Goal: Obtain resource: Download file/media

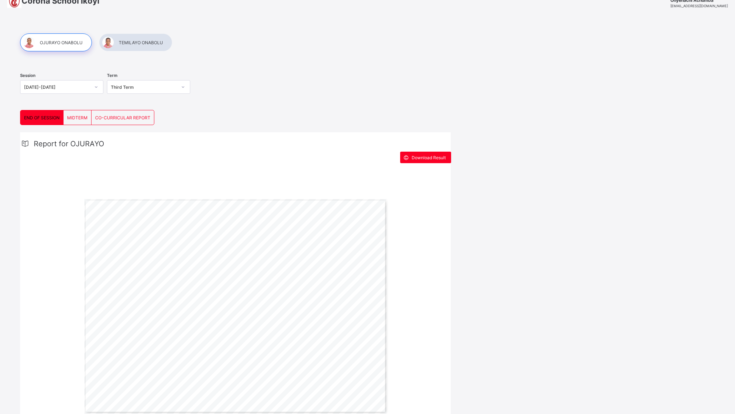
scroll to position [37, 0]
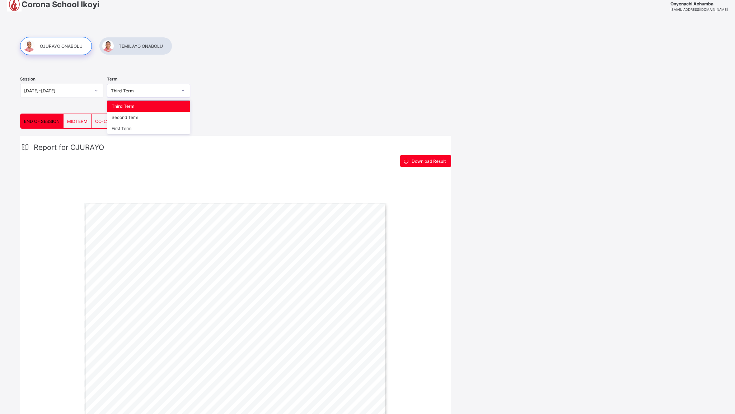
click at [128, 88] on div "Third Term" at bounding box center [144, 90] width 66 height 5
click at [130, 118] on div "Second Term" at bounding box center [148, 117] width 83 height 11
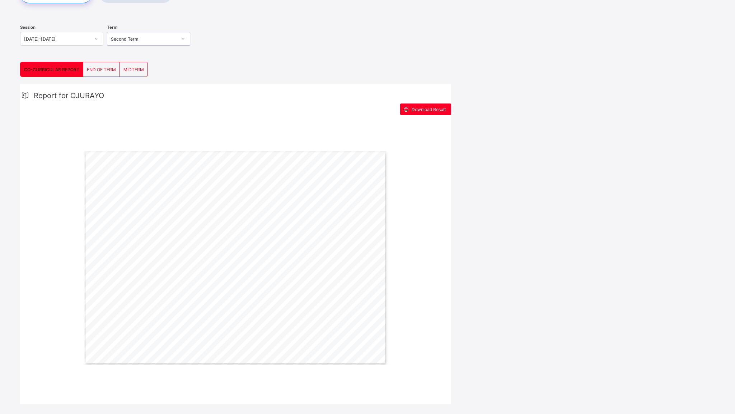
scroll to position [97, 0]
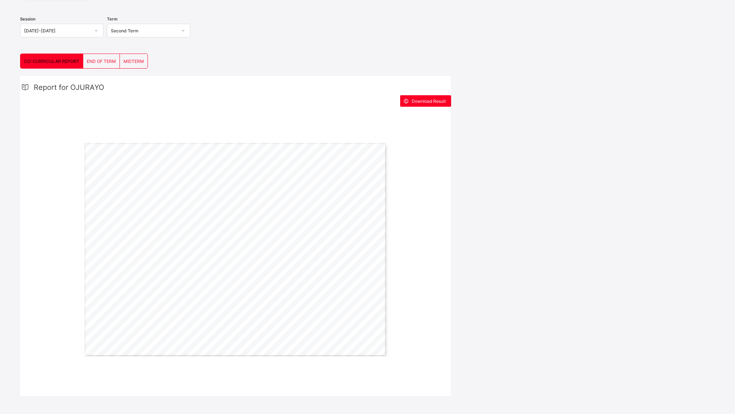
click at [102, 63] on span "END OF TERM" at bounding box center [101, 61] width 29 height 5
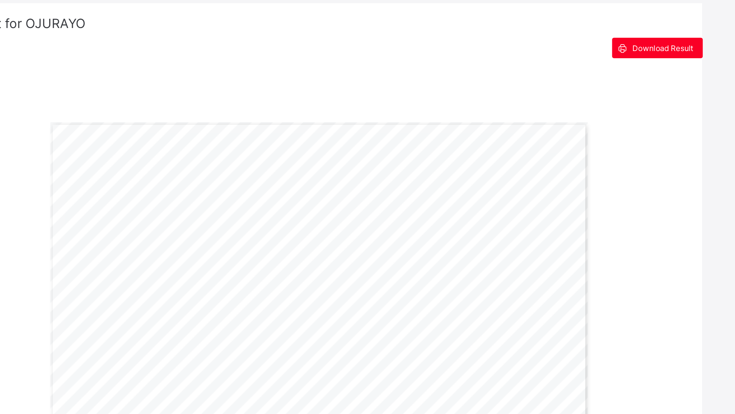
scroll to position [155, 0]
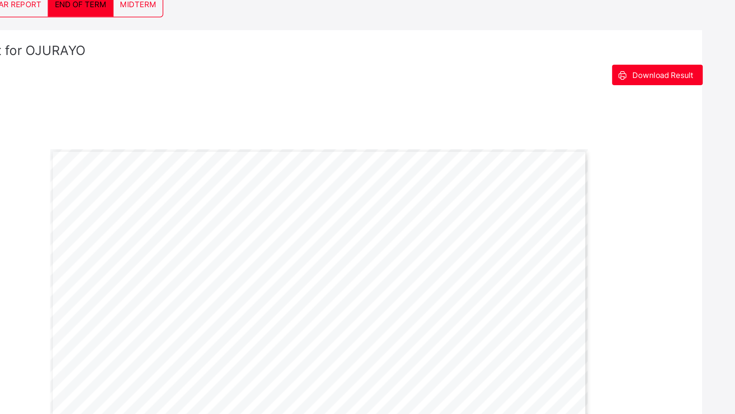
click at [154, 125] on div "Page 1 Powered by Flexisaf Edusoft Limited | [URL][DOMAIN_NAME] COGNITIVE ABILI…" at bounding box center [235, 191] width 302 height 214
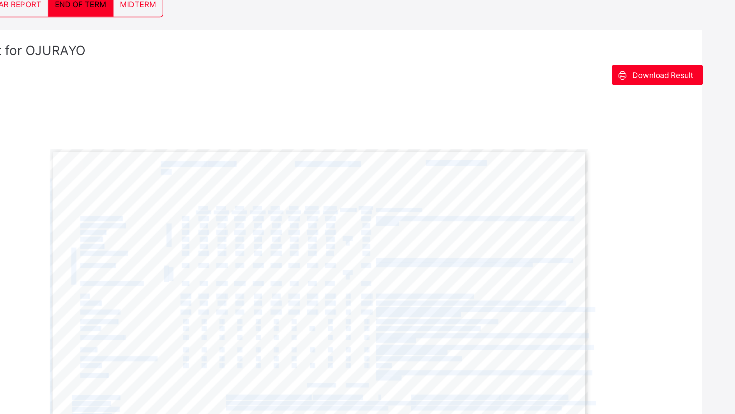
drag, startPoint x: 134, startPoint y: 104, endPoint x: 153, endPoint y: 97, distance: 20.5
click at [153, 97] on div "Page 1 Powered by Flexisaf Edusoft Limited | [URL][DOMAIN_NAME] COGNITIVE ABILI…" at bounding box center [235, 191] width 302 height 214
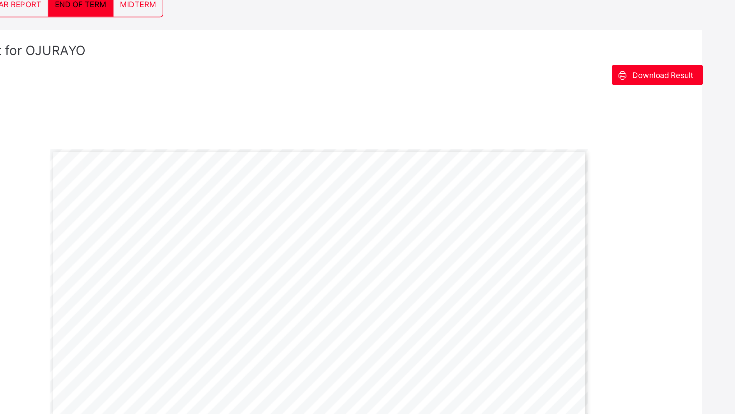
click at [209, 42] on div "Download Result" at bounding box center [235, 41] width 431 height 11
click at [270, 52] on div "Report for [PERSON_NAME] Download Result Page 1 Powered by Flexisaf Edusoft Lim…" at bounding box center [235, 284] width 431 height 534
click at [268, 51] on div "Report for [PERSON_NAME] Download Result Page 1 Powered by Flexisaf Edusoft Lim…" at bounding box center [235, 284] width 431 height 534
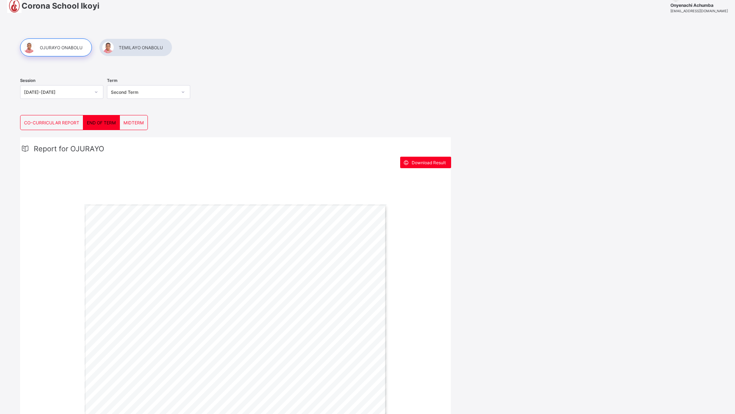
scroll to position [0, 0]
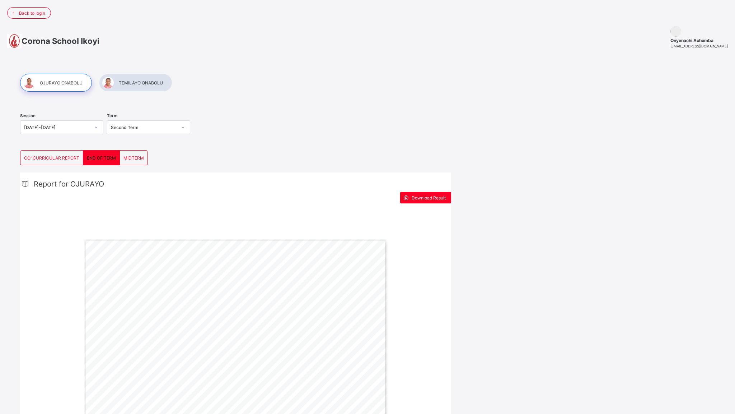
click at [151, 80] on div at bounding box center [135, 83] width 73 height 18
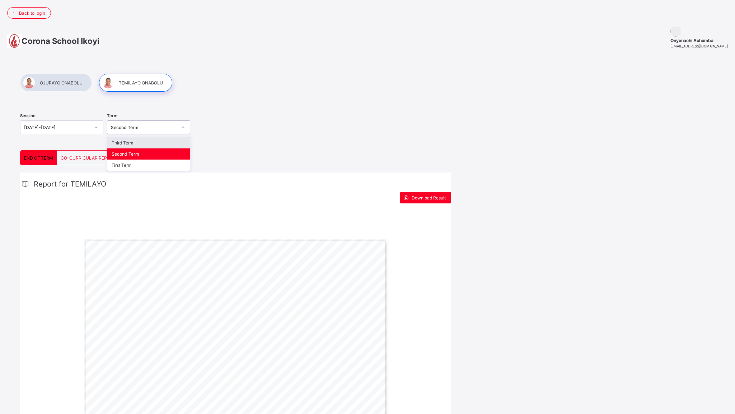
click at [134, 130] on div "Second Term" at bounding box center [141, 127] width 69 height 10
click at [125, 142] on div "Third Term" at bounding box center [148, 142] width 83 height 11
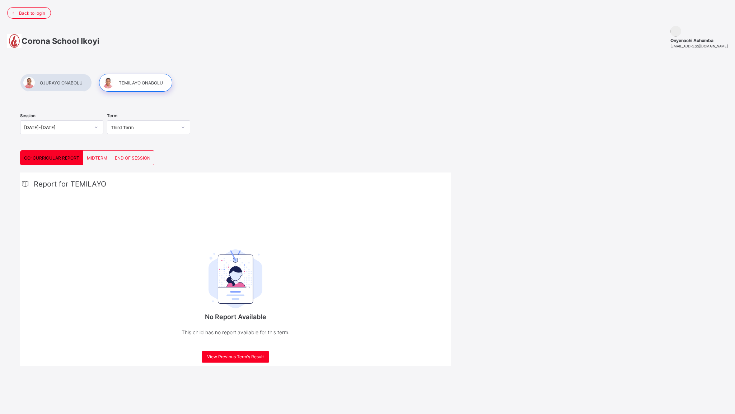
click at [133, 159] on span "END OF SESSION" at bounding box center [133, 157] width 36 height 5
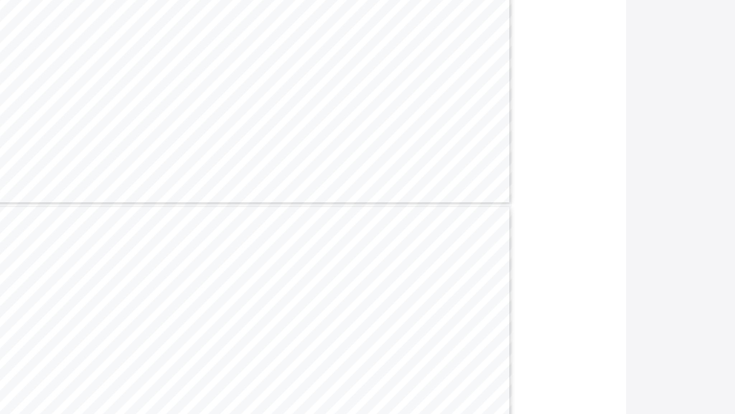
scroll to position [160, 0]
click at [241, 169] on span "95.0" at bounding box center [241, 169] width 5 height 3
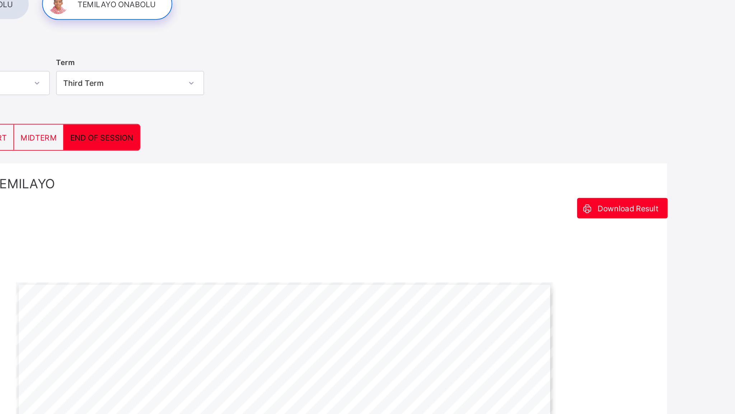
scroll to position [0, 0]
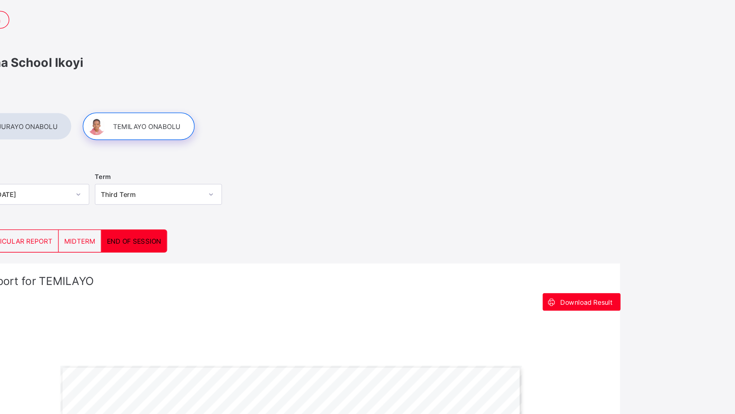
drag, startPoint x: 262, startPoint y: 106, endPoint x: 234, endPoint y: 126, distance: 35.0
click at [234, 126] on div "Session [DATE]-[DATE] Term Third Term" at bounding box center [235, 128] width 431 height 44
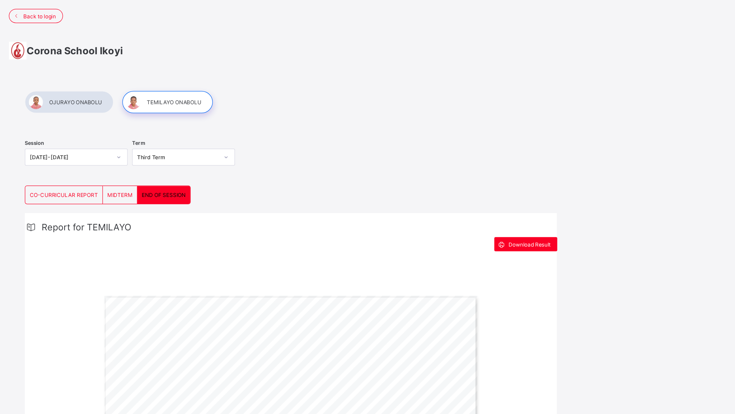
click at [60, 87] on div at bounding box center [56, 83] width 72 height 18
